Goal: Check status: Check status

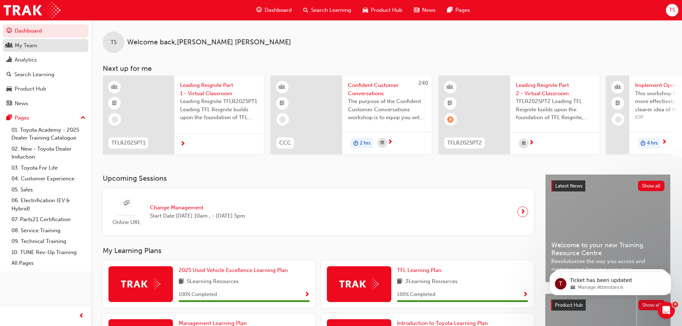
click at [30, 44] on div "My Team" at bounding box center [26, 46] width 23 height 8
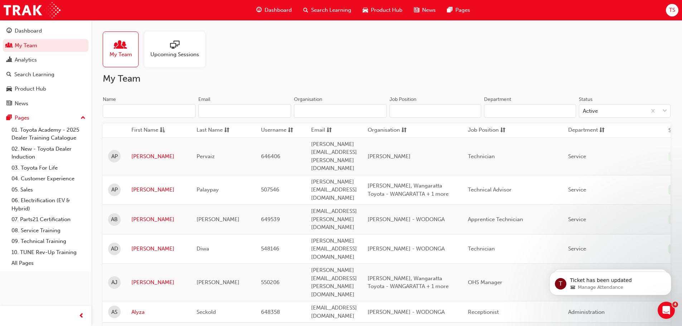
click at [131, 107] on input "Name" at bounding box center [149, 111] width 93 height 14
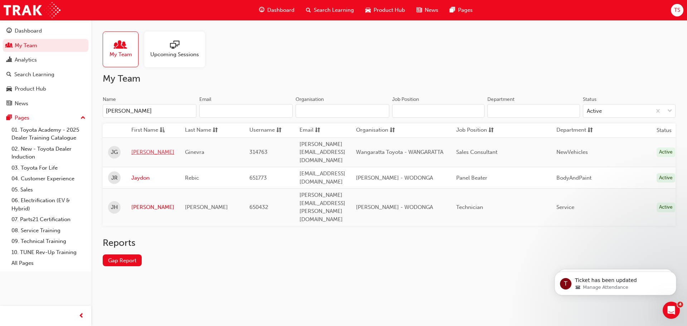
type input "[PERSON_NAME]"
click at [139, 148] on link "[PERSON_NAME]" at bounding box center [152, 152] width 43 height 8
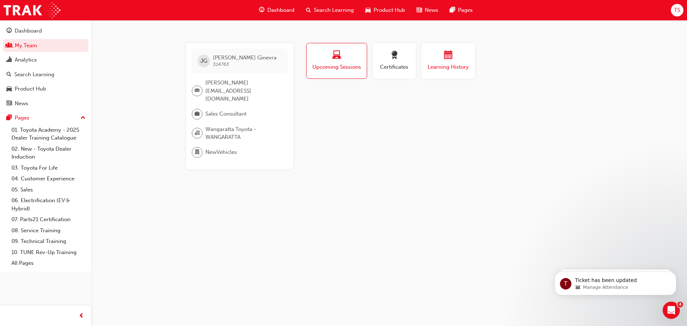
click at [444, 70] on span "Learning History" at bounding box center [448, 67] width 43 height 8
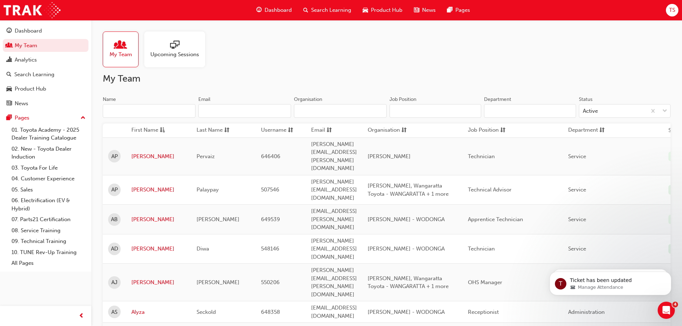
click at [163, 113] on input "Name" at bounding box center [149, 111] width 93 height 14
click at [149, 108] on input "Name" at bounding box center [149, 111] width 93 height 14
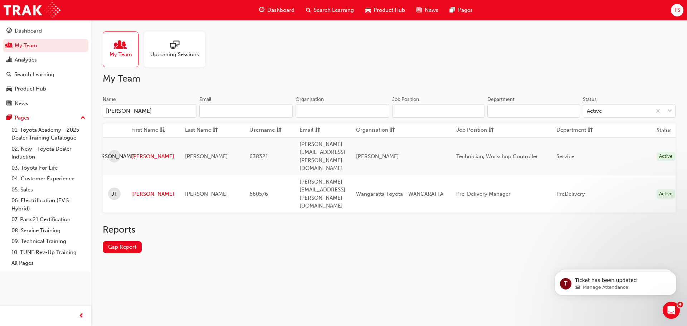
type input "[PERSON_NAME]"
click at [139, 190] on link "[PERSON_NAME]" at bounding box center [152, 194] width 43 height 8
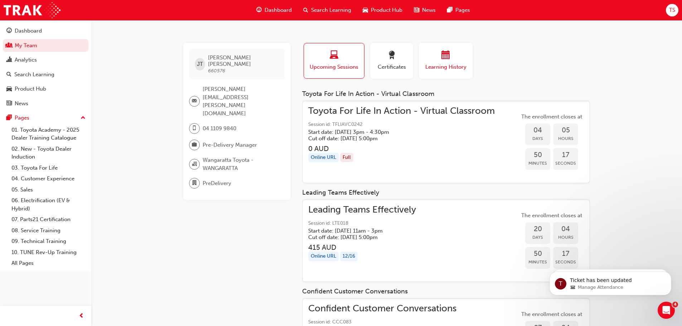
click at [434, 76] on button "Learning History" at bounding box center [446, 61] width 54 height 36
